Goal: Task Accomplishment & Management: Use online tool/utility

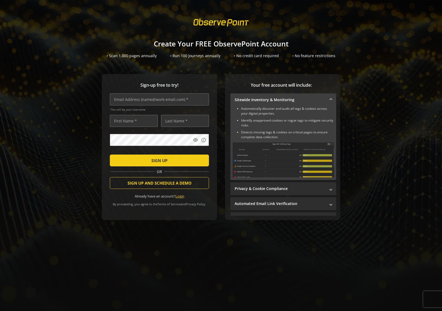
click at [182, 196] on link "Login" at bounding box center [180, 195] width 9 height 5
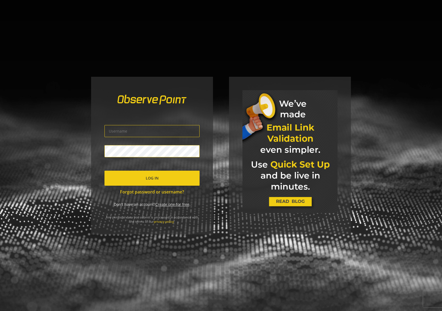
type input "[EMAIL_ADDRESS][DOMAIN_NAME]"
click at [159, 178] on span "submit" at bounding box center [152, 178] width 95 height 13
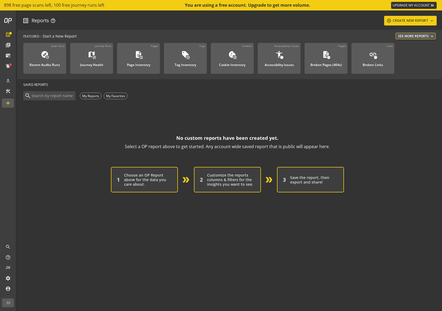
click at [97, 130] on op-account-reports-saved-reports-zero-state "No custom reports have been created yet. Select a OP report above to get starte…" at bounding box center [227, 146] width 408 height 91
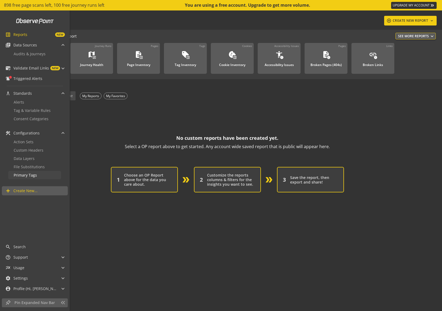
click at [33, 178] on link "Primary Tags" at bounding box center [34, 175] width 53 height 8
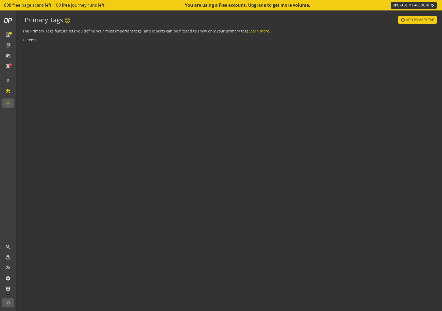
click at [129, 170] on div "0 items" at bounding box center [230, 172] width 414 height 273
click at [416, 21] on span "Add Primary Tag" at bounding box center [420, 20] width 28 height 10
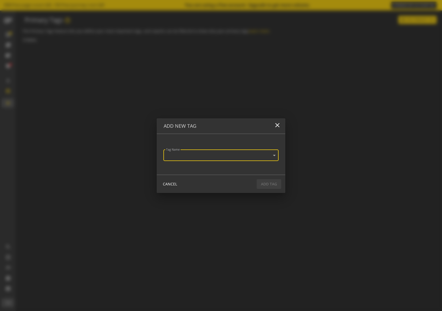
click at [243, 154] on input "text" at bounding box center [213, 156] width 101 height 5
type input "c"
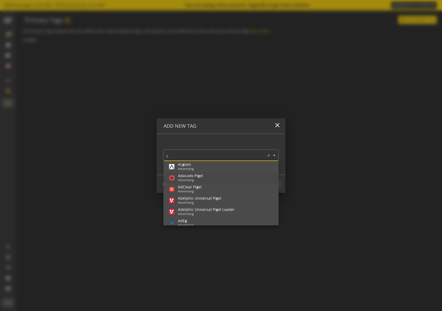
type input "Xa"
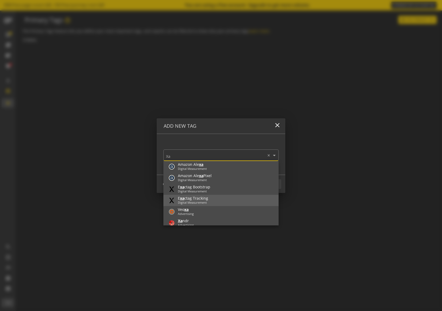
scroll to position [14, 0]
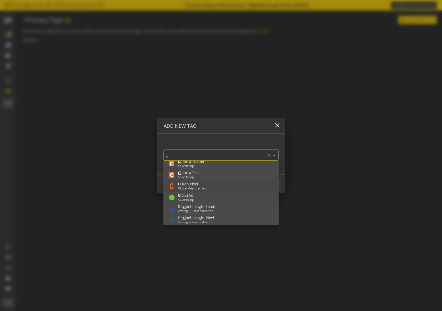
type input "CIQ"
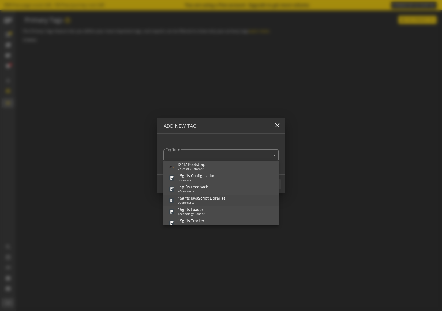
drag, startPoint x: 277, startPoint y: 124, endPoint x: 279, endPoint y: 128, distance: 4.8
click at [277, 124] on mat-icon "close" at bounding box center [277, 124] width 7 height 7
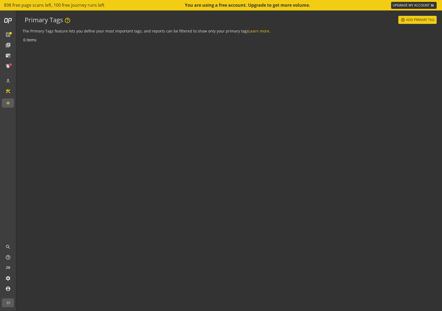
click at [112, 118] on div "0 items" at bounding box center [230, 172] width 414 height 273
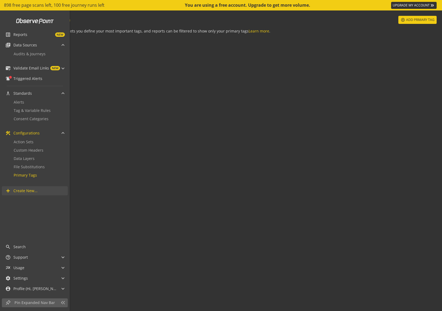
click at [28, 191] on span "Create New..." at bounding box center [25, 190] width 24 height 5
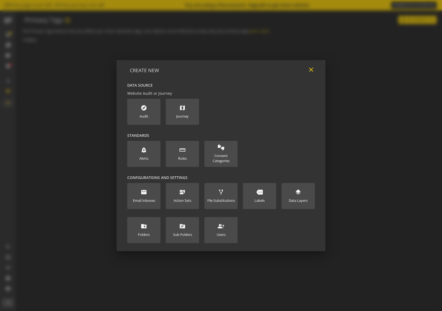
click at [311, 71] on mat-icon "close" at bounding box center [311, 69] width 7 height 7
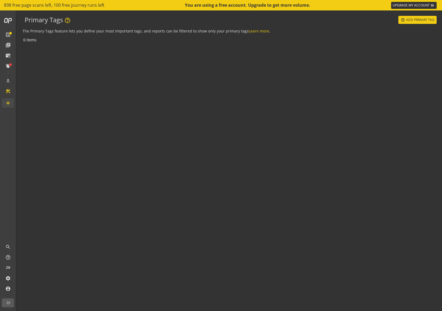
click at [150, 106] on div "0 items" at bounding box center [230, 172] width 414 height 273
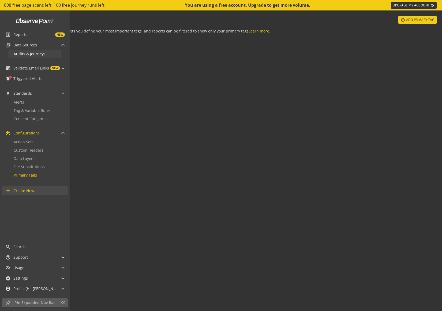
click at [34, 54] on span "Audits & Journeys" at bounding box center [30, 53] width 32 height 5
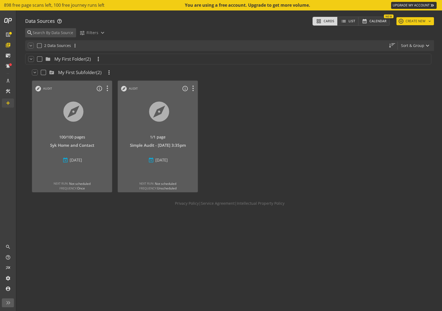
click at [256, 143] on div at bounding box center [244, 136] width 86 height 117
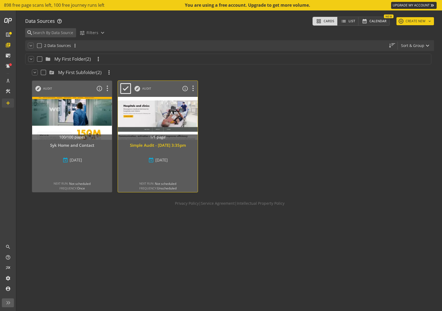
click at [136, 148] on div "Simple Audit - [DATE] 3:35pm" at bounding box center [158, 145] width 75 height 6
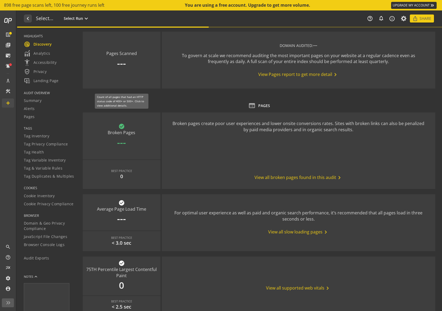
type textarea "Notes can include: -a description of what this audit is validating -changes in …"
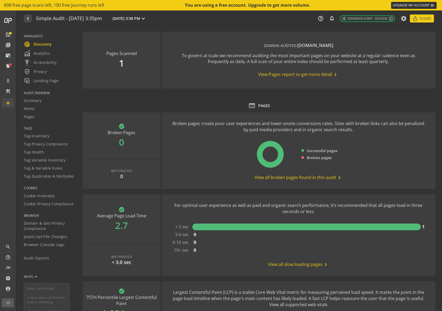
click at [273, 75] on span "View Pages report to get more detail chevron_right" at bounding box center [298, 74] width 80 height 6
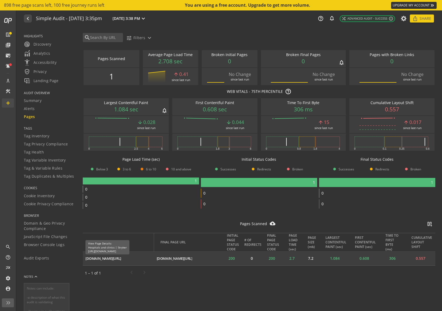
click at [116, 257] on div "[DOMAIN_NAME][URL]" at bounding box center [103, 258] width 36 height 5
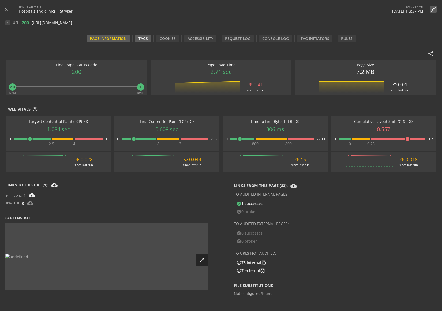
click at [143, 38] on div "Tags" at bounding box center [143, 38] width 9 height 5
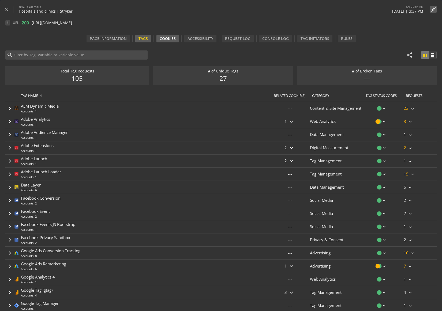
click at [169, 39] on div "Cookies" at bounding box center [168, 38] width 16 height 5
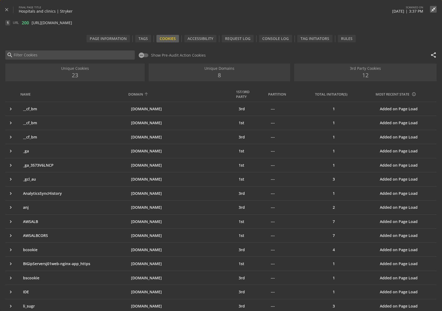
click at [140, 95] on div "Domain" at bounding box center [135, 94] width 15 height 5
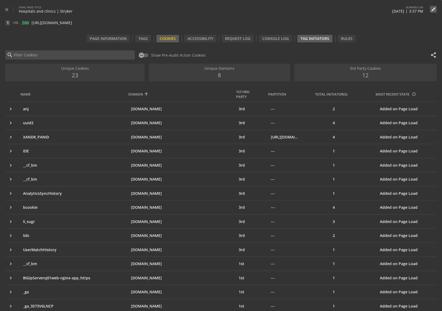
click at [311, 40] on div "Tag Initiators" at bounding box center [315, 38] width 29 height 5
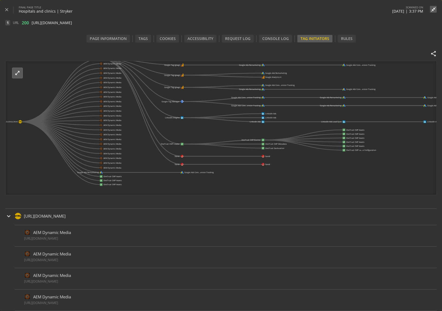
drag, startPoint x: 288, startPoint y: 97, endPoint x: 135, endPoint y: 104, distance: 153.2
click at [135, 104] on icon "[URL]..ls-clinics.html Adobe Launch AEM Dynamic Media AEM Dynamic Media AEM Dyn…" at bounding box center [221, 128] width 431 height 134
click at [346, 41] on div "Rules" at bounding box center [347, 38] width 12 height 5
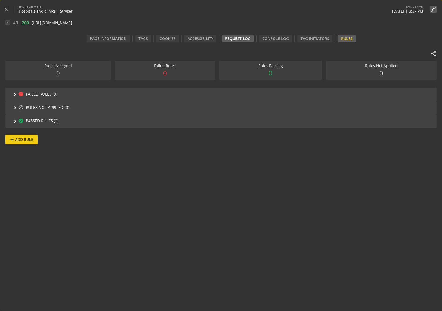
click at [240, 40] on div "Request Log" at bounding box center [237, 38] width 25 height 5
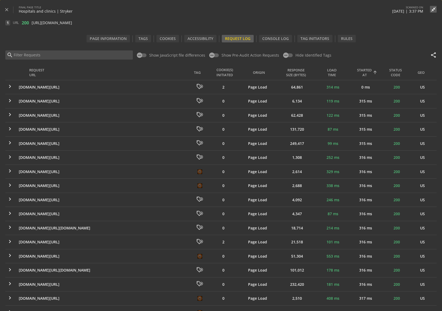
scroll to position [0, 0]
click at [39, 72] on div "REQUEST URL" at bounding box center [36, 72] width 15 height 10
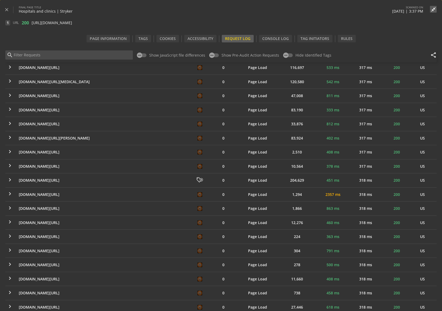
scroll to position [0, 0]
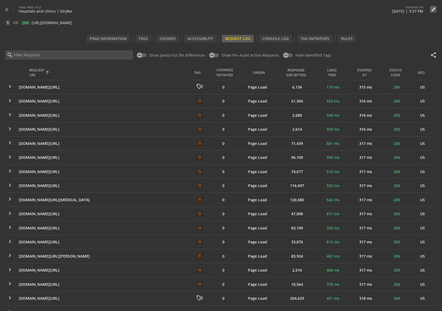
click at [39, 55] on input at bounding box center [72, 55] width 118 height 6
type input "ciq"
click at [8, 10] on mat-icon "close" at bounding box center [6, 9] width 5 height 5
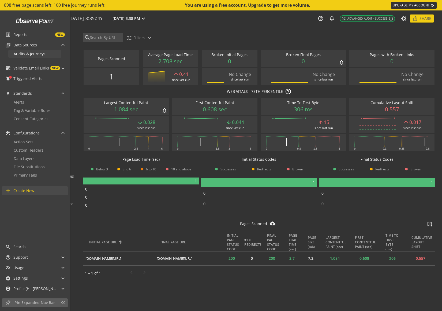
click at [29, 54] on span "Audits & Journeys" at bounding box center [30, 53] width 32 height 5
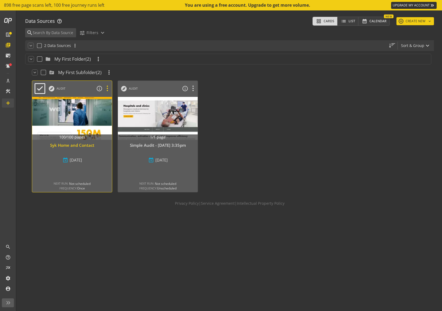
click at [107, 89] on icon at bounding box center [107, 88] width 9 height 7
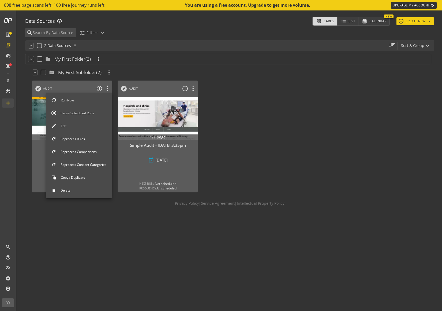
click at [64, 123] on button "Edit" at bounding box center [79, 125] width 66 height 11
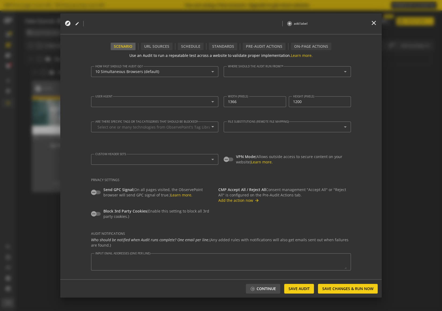
type textarea "[URL][DOMAIN_NAME] [URL][DOMAIN_NAME]"
type input "^https?://([^/:\?]*\.)?[DOMAIN_NAME]([^.]|$)"
type input "1600"
type input "1280"
type textarea "[EMAIL_ADDRESS][DOMAIN_NAME]"
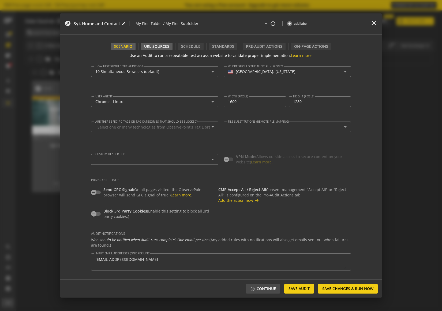
click at [156, 44] on div "URL Sources" at bounding box center [156, 46] width 25 height 5
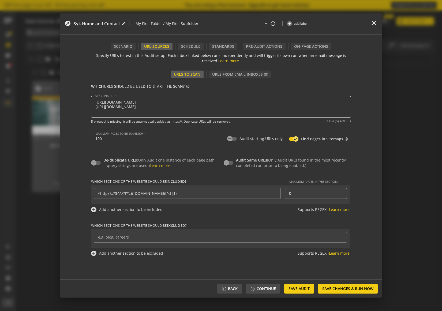
click at [210, 107] on textarea "STARTING URLS" at bounding box center [220, 106] width 251 height 19
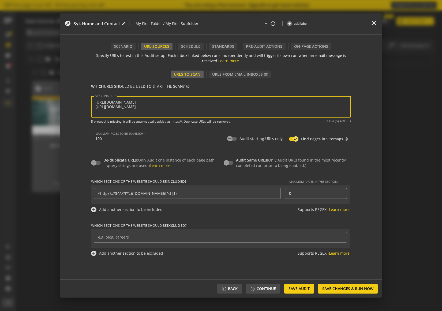
paste textarea "[URL][DOMAIN_NAME]"
type textarea "[URL][DOMAIN_NAME] [URL][DOMAIN_NAME]"
drag, startPoint x: 80, startPoint y: 66, endPoint x: 245, endPoint y: 64, distance: 165.9
click at [86, 66] on form "Use an Audit to run a repeatable test across a website to validate proper imple…" at bounding box center [221, 164] width 322 height 229
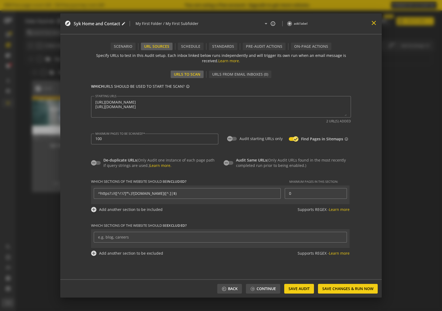
click at [373, 24] on mat-icon "close" at bounding box center [373, 22] width 7 height 7
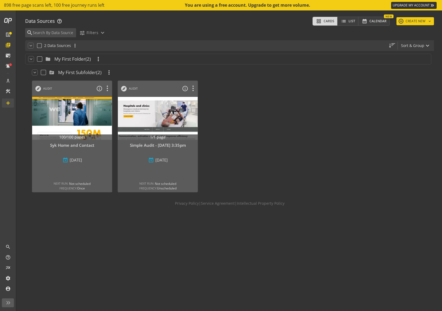
click at [263, 79] on div at bounding box center [244, 136] width 86 height 117
click at [233, 94] on div at bounding box center [244, 136] width 86 height 117
click at [415, 22] on button "add CREATE NEW keyboard_arrow_down" at bounding box center [416, 21] width 38 height 8
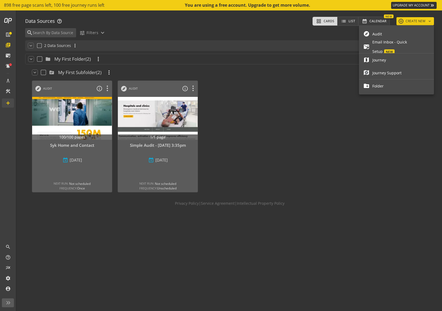
click at [378, 35] on span "Audit" at bounding box center [401, 33] width 57 height 9
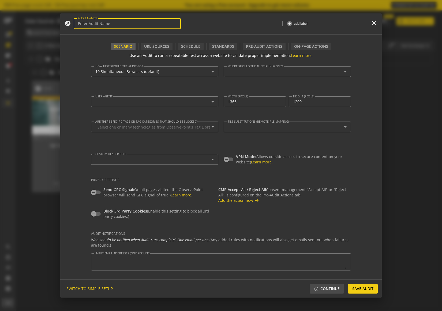
type textarea "[EMAIL_ADDRESS][DOMAIN_NAME]"
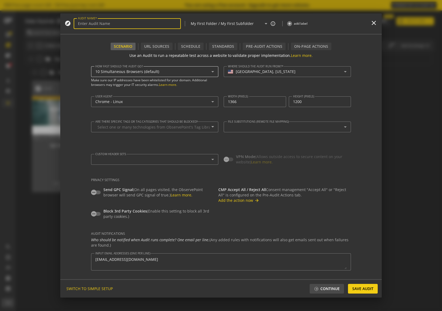
click at [196, 73] on div "10 Simultaneous Browsers (default)" at bounding box center [153, 71] width 116 height 5
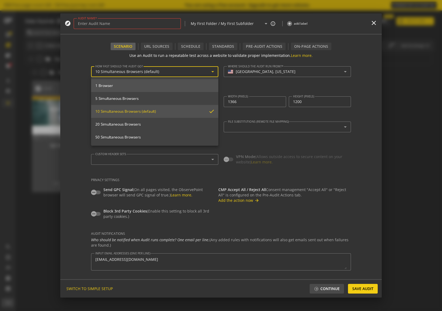
click at [176, 84] on span "1 Browser" at bounding box center [154, 85] width 119 height 5
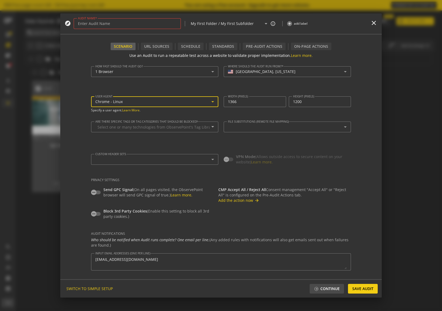
click at [165, 101] on div "Chrome - Linux" at bounding box center [153, 101] width 116 height 5
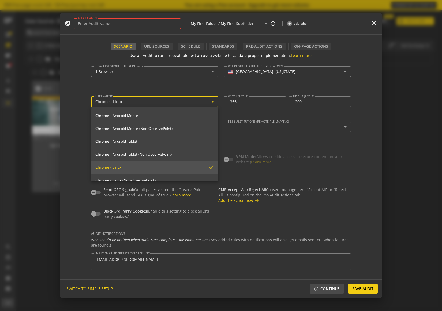
click at [86, 92] on div at bounding box center [221, 155] width 442 height 311
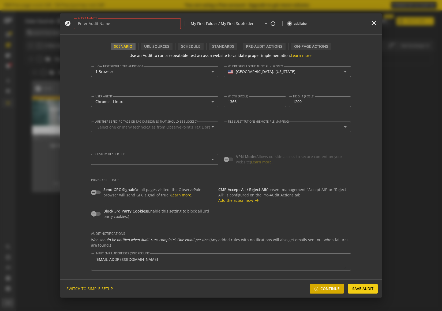
click at [329, 287] on span "Continue" at bounding box center [330, 289] width 19 height 10
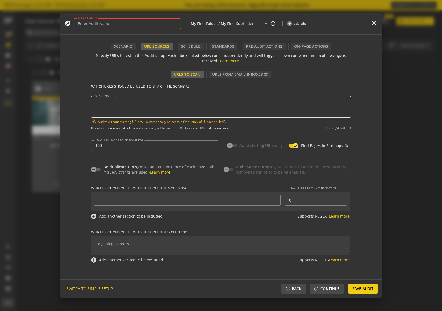
click at [141, 104] on textarea "STARTING URLS" at bounding box center [220, 106] width 251 height 19
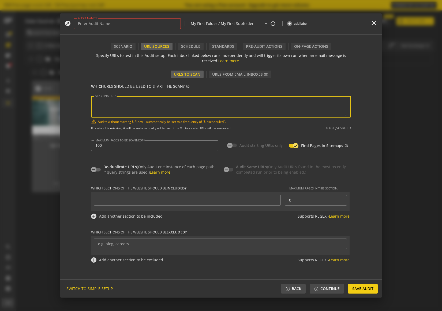
paste textarea "[URL][DOMAIN_NAME]"
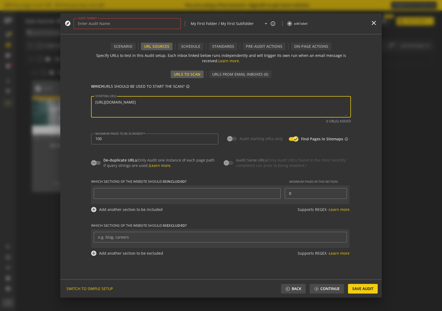
type textarea "[URL][DOMAIN_NAME]"
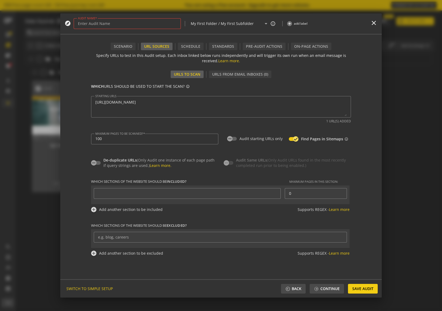
type input "^https?://([^/:\?]*\.)?[DOMAIN_NAME]([^.]|$)"
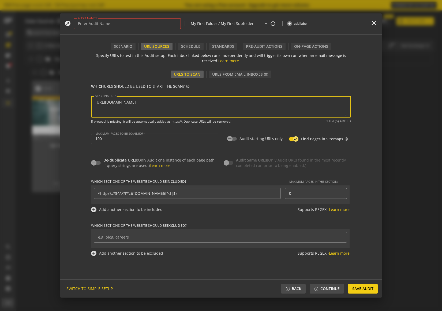
paste textarea "[URL][DOMAIN_NAME]"
click at [239, 110] on textarea "STARTING URLS" at bounding box center [220, 106] width 251 height 19
paste textarea "[URL][DOMAIN_NAME][MEDICAL_DATA] [URL][DOMAIN_NAME] [URL][DOMAIN_NAME] [URL][DO…"
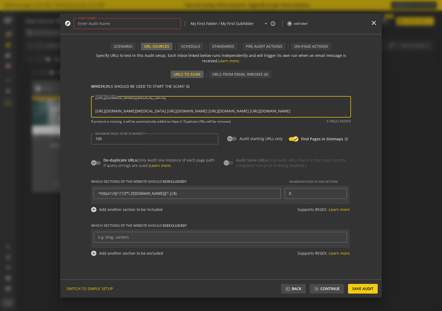
drag, startPoint x: 219, startPoint y: 108, endPoint x: 225, endPoint y: 116, distance: 10.3
click at [220, 109] on textarea "STARTING URLS" at bounding box center [220, 106] width 251 height 19
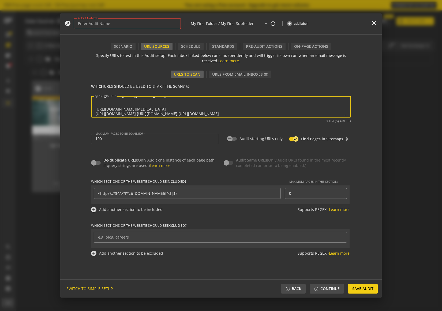
drag, startPoint x: 215, startPoint y: 114, endPoint x: 223, endPoint y: 129, distance: 17.4
click at [216, 115] on textarea "STARTING URLS" at bounding box center [220, 106] width 251 height 19
drag, startPoint x: 221, startPoint y: 113, endPoint x: 223, endPoint y: 120, distance: 7.5
click at [221, 114] on textarea "STARTING URLS" at bounding box center [220, 106] width 251 height 19
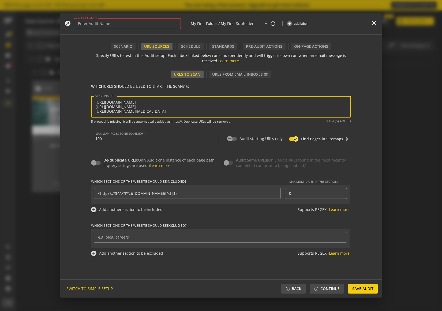
scroll to position [9, 0]
paste textarea "[URL][DOMAIN_NAME] [URL][DOMAIN_NAME]"
click at [242, 106] on textarea "STARTING URLS" at bounding box center [220, 106] width 251 height 19
paste textarea "[URL][DOMAIN_NAME]"
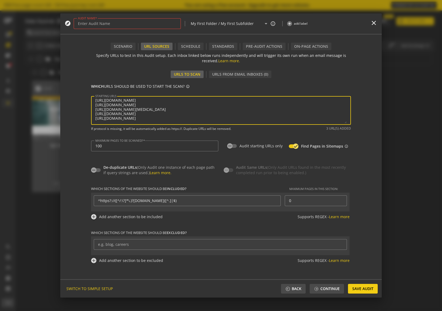
scroll to position [0, 0]
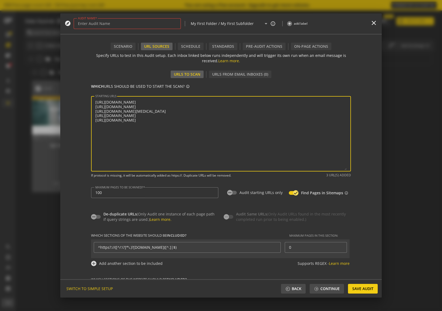
drag, startPoint x: 347, startPoint y: 116, endPoint x: 297, endPoint y: 152, distance: 61.2
click at [348, 169] on div "STARTING URLS" at bounding box center [221, 133] width 260 height 75
click at [245, 128] on textarea "STARTING URLS" at bounding box center [220, 133] width 251 height 72
paste textarea "[URL][DOMAIN_NAME] [URL][DOMAIN_NAME] [URL][DOMAIN_NAME] [URL][DOMAIN_NAME] [UR…"
paste textarea "[URL][DOMAIN_NAME]"
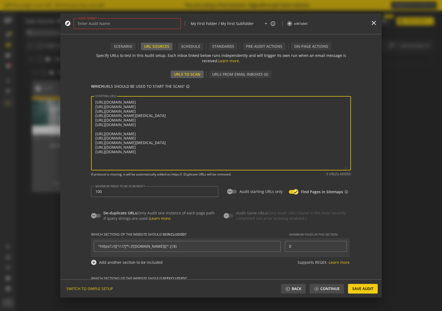
paste textarea "acute-care/dynamic-clinical-workflow.html [URL][DOMAIN_NAME]"
paste textarea "[URL][DOMAIN_NAME]"
type textarea "[URL][DOMAIN_NAME] [URL][DOMAIN_NAME] [URL][DOMAIN_NAME] [URL][DOMAIN_NAME][MED…"
drag, startPoint x: 77, startPoint y: 190, endPoint x: 71, endPoint y: 188, distance: 5.9
click at [77, 190] on form "Use an Audit to run a repeatable test across a website to validate proper imple…" at bounding box center [221, 164] width 322 height 229
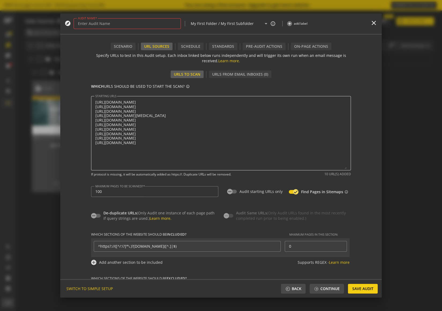
click at [139, 142] on textarea "STARTING URLS" at bounding box center [220, 133] width 251 height 72
click at [114, 195] on div "100" at bounding box center [154, 191] width 119 height 11
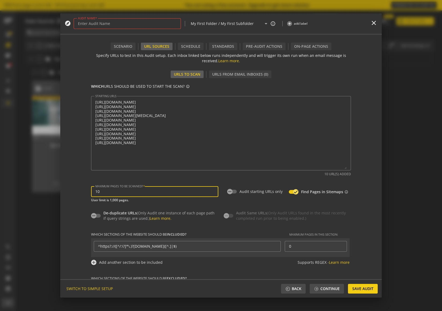
type input "10"
click at [74, 182] on form "Use an Audit to run a repeatable test across a website to validate proper imple…" at bounding box center [221, 164] width 322 height 229
drag, startPoint x: 295, startPoint y: 192, endPoint x: 283, endPoint y: 196, distance: 12.7
click at [295, 192] on icon "button" at bounding box center [295, 191] width 5 height 5
click at [251, 192] on label "Audit starting URLs only" at bounding box center [260, 191] width 46 height 5
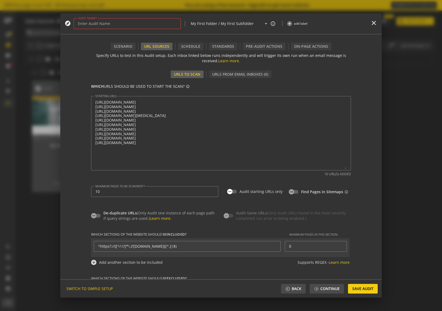
click at [237, 192] on button "Audit starting URLs only" at bounding box center [232, 191] width 10 height 4
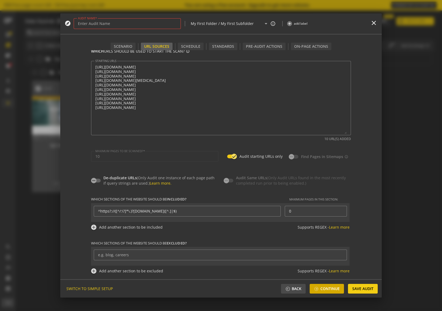
click at [326, 288] on span "Continue" at bounding box center [330, 289] width 19 height 10
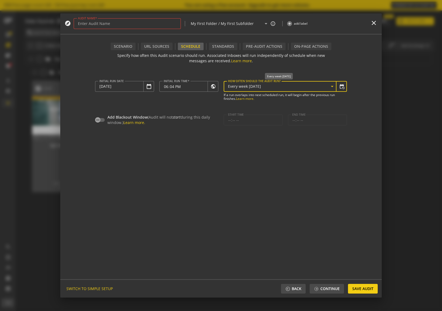
click at [333, 84] on icon at bounding box center [332, 86] width 6 height 6
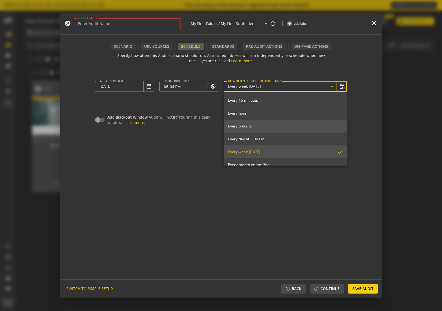
scroll to position [60, 0]
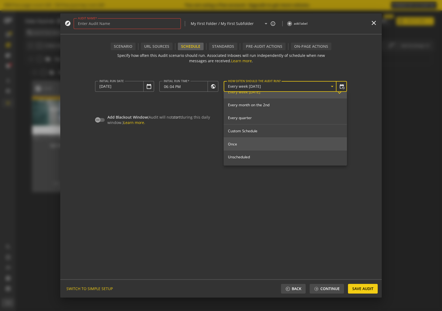
click at [255, 141] on mat-option "Once" at bounding box center [285, 143] width 123 height 13
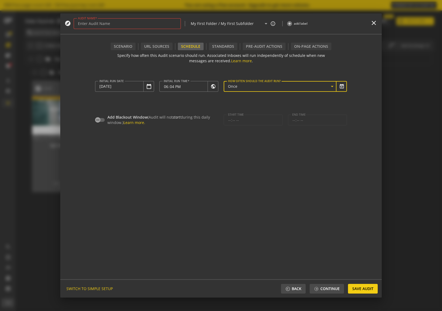
click at [287, 208] on audit-schedule "Specify how often this Audit scenario should run. Associated Inboxes will run i…" at bounding box center [221, 164] width 322 height 229
click at [363, 288] on span "Save Audit" at bounding box center [362, 289] width 21 height 10
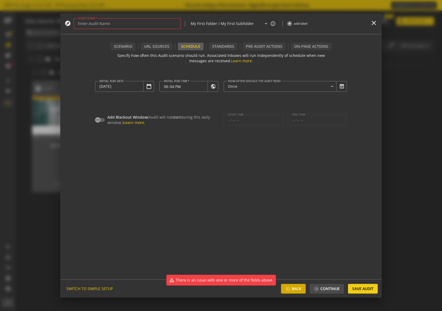
click at [286, 289] on span at bounding box center [287, 288] width 5 height 5
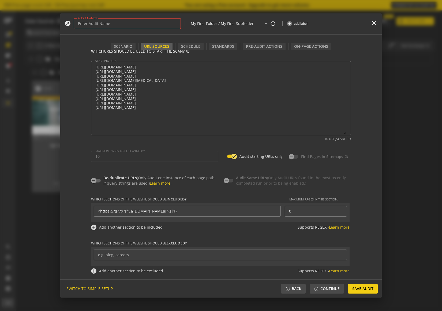
click at [101, 23] on input "AUDIT NAME" at bounding box center [127, 23] width 99 height 5
type input "AdDaptive and Causal Pixels"
drag, startPoint x: 370, startPoint y: 272, endPoint x: 366, endPoint y: 287, distance: 15.4
click at [370, 273] on form "Use an Audit to run a repeatable test across a website to validate proper imple…" at bounding box center [221, 164] width 322 height 229
click at [366, 287] on span "Save Audit" at bounding box center [362, 289] width 21 height 10
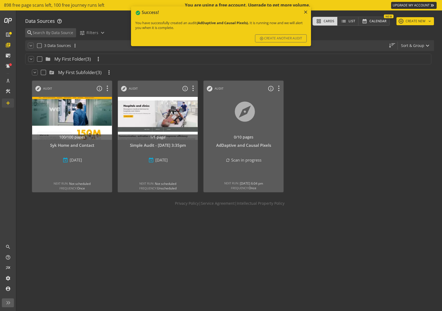
click at [304, 12] on mat-icon "close" at bounding box center [305, 11] width 5 height 5
